Goal: Task Accomplishment & Management: Use online tool/utility

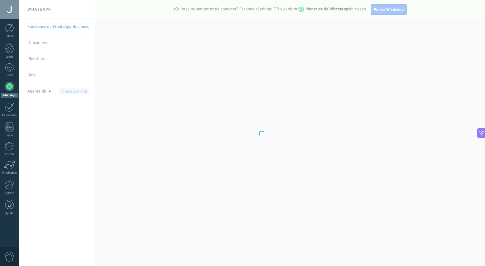
click at [39, 91] on body ".abccls-1,.abccls-2{fill-rule:evenodd}.abccls-2{fill:#fff} .abfcls-1{fill:none}…" at bounding box center [242, 133] width 485 height 266
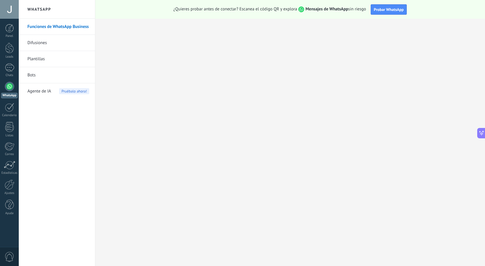
click at [39, 91] on span "Agente de IA" at bounding box center [39, 91] width 24 height 16
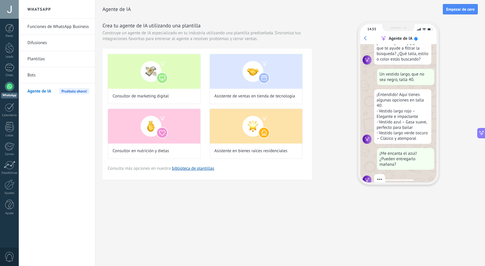
scroll to position [58, 0]
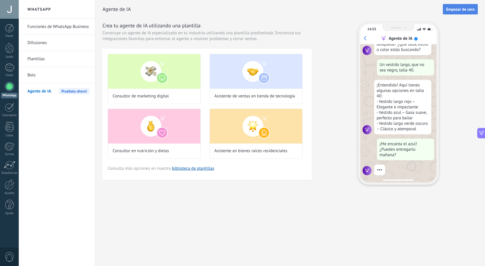
click at [456, 8] on span "Empezar de cero" at bounding box center [460, 9] width 29 height 4
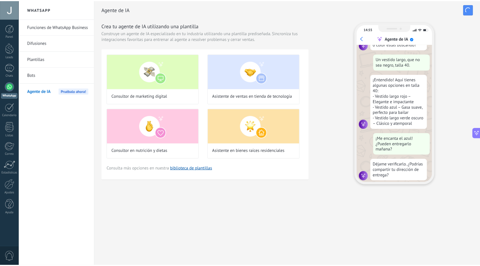
scroll to position [69, 0]
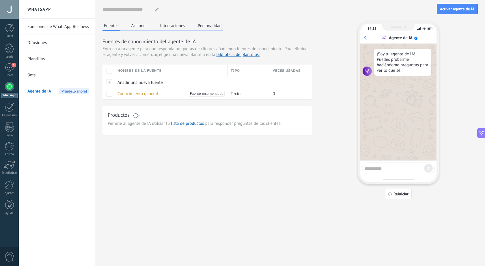
click at [138, 117] on span at bounding box center [136, 115] width 7 height 5
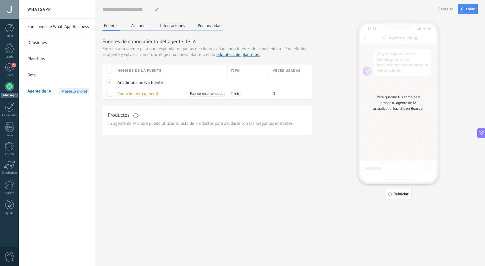
click at [143, 26] on button "Acciones" at bounding box center [139, 25] width 19 height 9
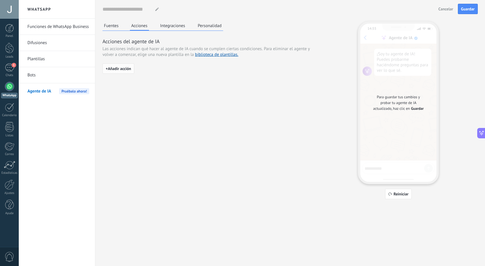
click at [131, 67] on span "+ Añadir acción" at bounding box center [118, 69] width 25 height 4
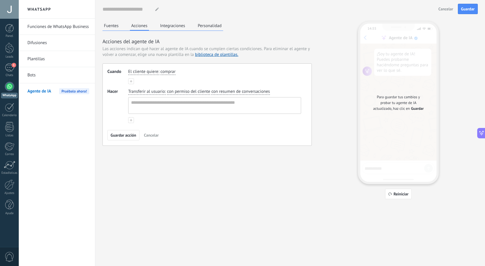
click at [132, 79] on button at bounding box center [131, 81] width 6 height 6
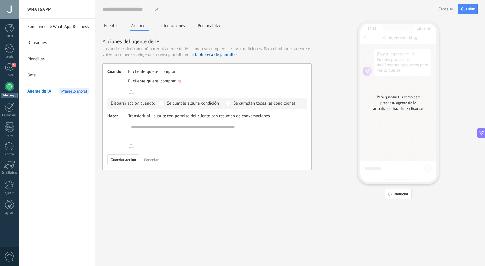
click at [179, 82] on icon "button" at bounding box center [179, 81] width 3 height 3
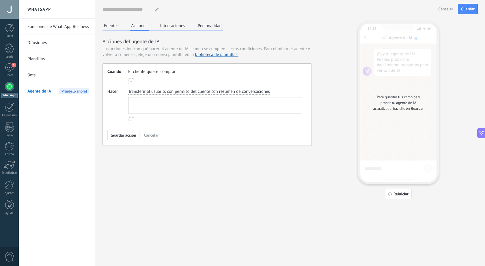
click at [158, 102] on textarea at bounding box center [213, 106] width 171 height 16
click at [177, 25] on button "Integraciones" at bounding box center [173, 25] width 28 height 9
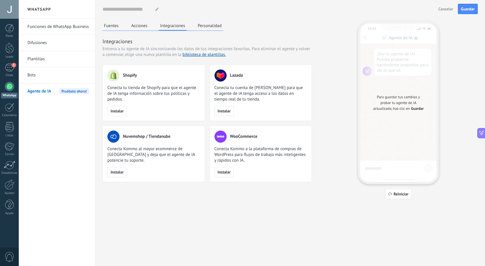
click at [212, 27] on button "Personalidad" at bounding box center [209, 25] width 27 height 9
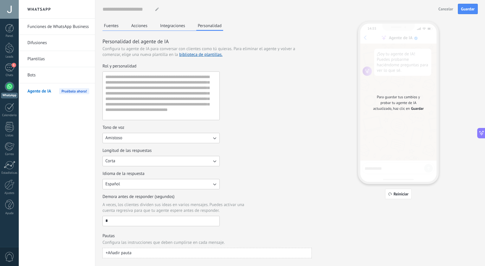
click at [103, 25] on button "Fuentes" at bounding box center [111, 25] width 18 height 9
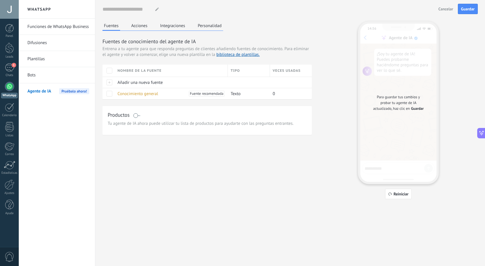
click at [213, 27] on button "Personalidad" at bounding box center [209, 25] width 27 height 9
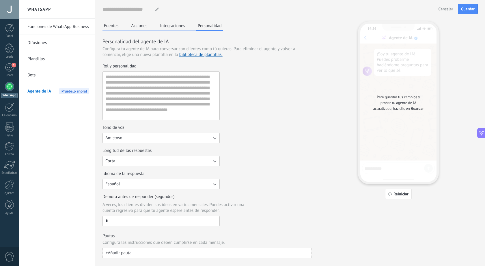
click at [163, 250] on button "+ Añadir pauta" at bounding box center [206, 253] width 209 height 10
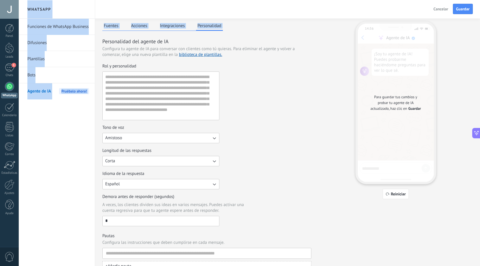
scroll to position [12, 0]
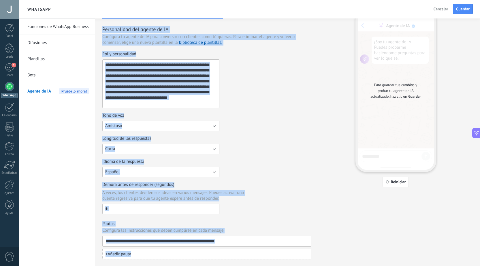
drag, startPoint x: 103, startPoint y: 41, endPoint x: 229, endPoint y: 252, distance: 245.7
click at [229, 252] on div "Personalidad del agente de IA Configura tu agente de IA para conversar con clie…" at bounding box center [206, 143] width 209 height 234
copy div "Personalidad del agente de IA Configura tu agente de IA para conversar con clie…"
